Goal: Find specific page/section: Find specific page/section

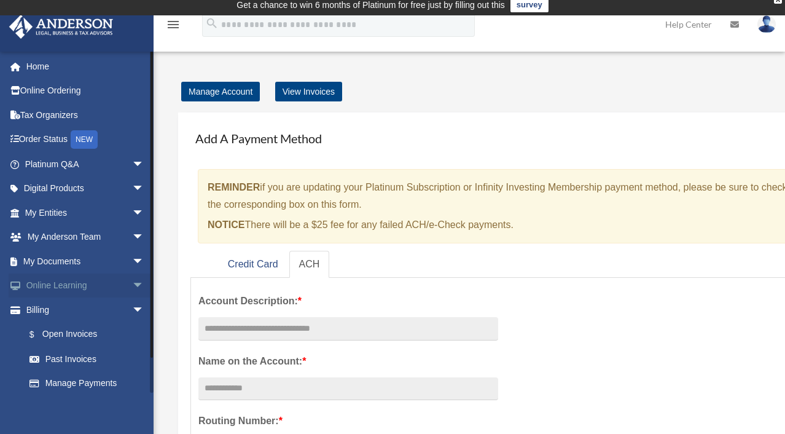
scroll to position [6, 0]
click at [54, 262] on link "My Documents arrow_drop_down" at bounding box center [86, 261] width 154 height 25
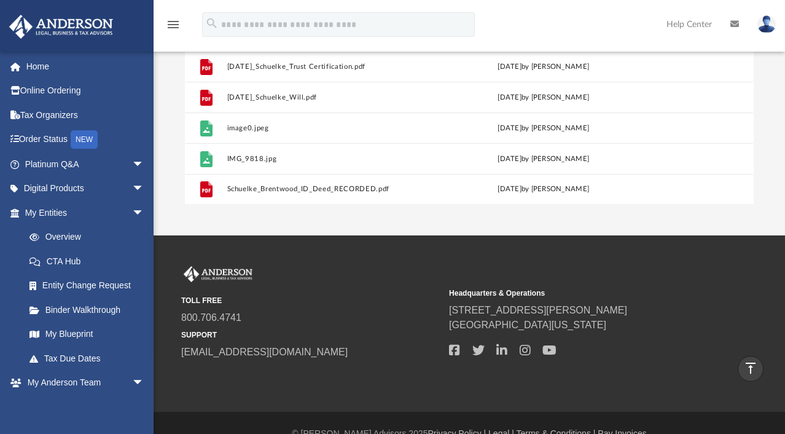
scroll to position [37, 0]
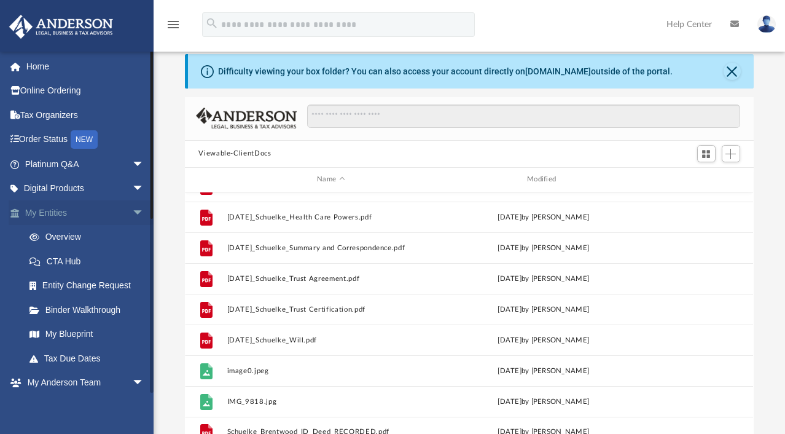
click at [57, 212] on link "My Entities arrow_drop_down" at bounding box center [86, 212] width 154 height 25
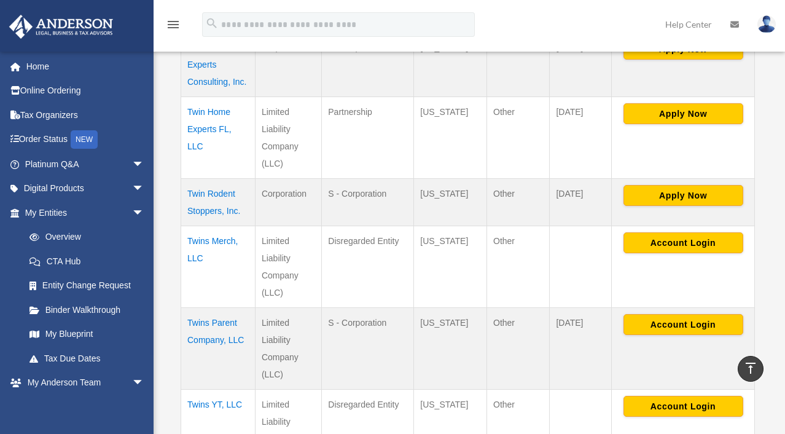
scroll to position [549, 0]
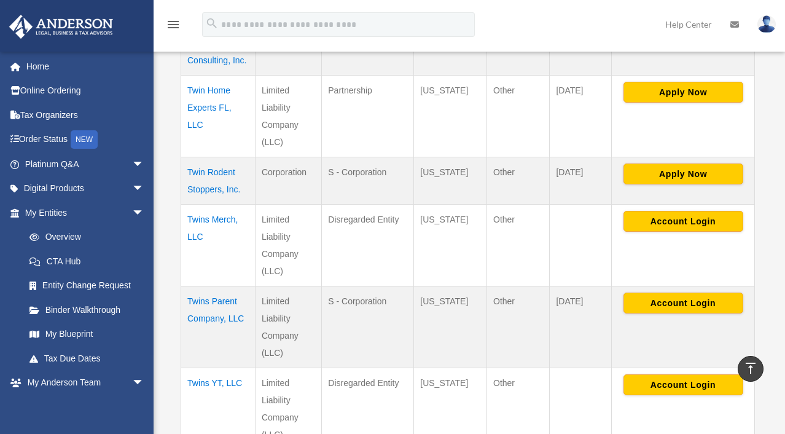
click at [218, 306] on td "Twins Parent Company, LLC" at bounding box center [218, 327] width 74 height 82
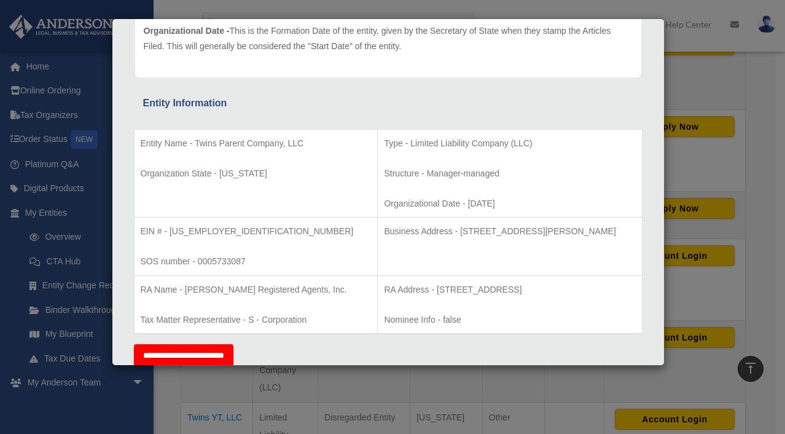
scroll to position [159, 0]
click at [704, 87] on div "Details × Articles Sent Organizational Date" at bounding box center [392, 217] width 785 height 434
